Goal: Task Accomplishment & Management: Use online tool/utility

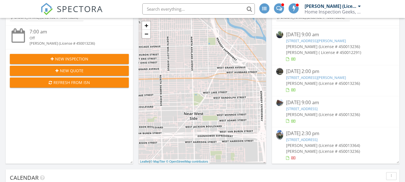
scroll to position [78, 0]
click at [301, 78] on link "5555 N Sheridan Rd 1809, Chicago, IL 60640" at bounding box center [316, 77] width 60 height 5
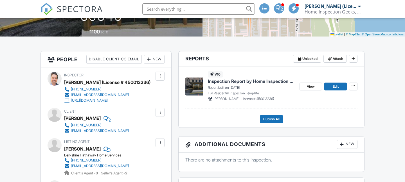
scroll to position [114, 0]
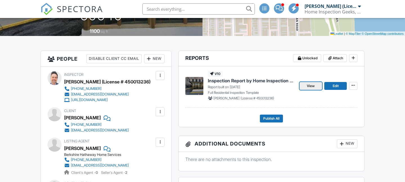
click at [312, 86] on span "View" at bounding box center [311, 86] width 8 height 6
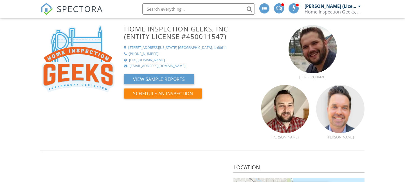
click at [71, 7] on span "SPECTORA" at bounding box center [80, 9] width 46 height 12
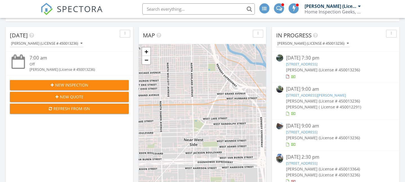
scroll to position [51, 0]
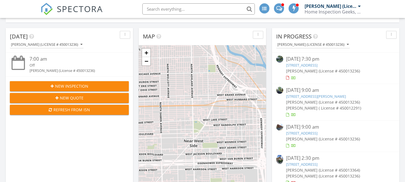
click at [310, 95] on link "2533 W Belden Ave, Chicago, IL 60647" at bounding box center [316, 96] width 60 height 5
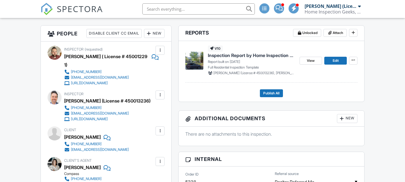
scroll to position [140, 0]
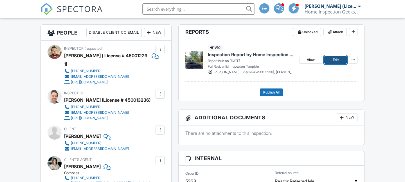
click at [335, 57] on span "Edit" at bounding box center [336, 60] width 6 height 6
